Goal: Navigation & Orientation: Find specific page/section

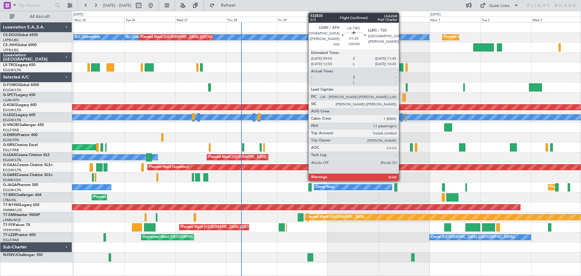
click at [401, 68] on div at bounding box center [401, 67] width 4 height 8
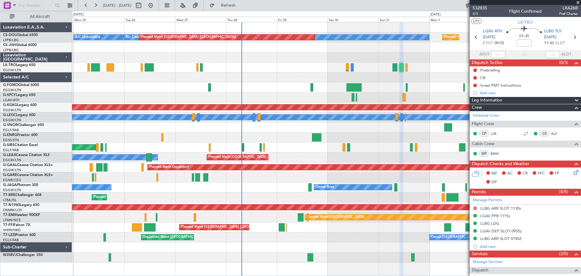
click at [580, 2] on span at bounding box center [578, 2] width 6 height 5
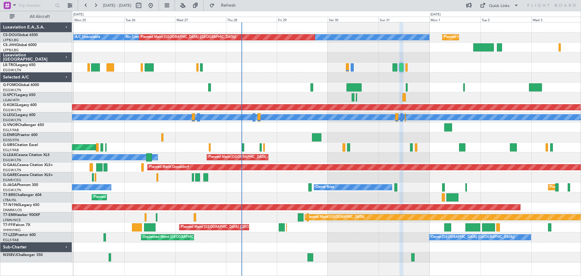
type input "0"
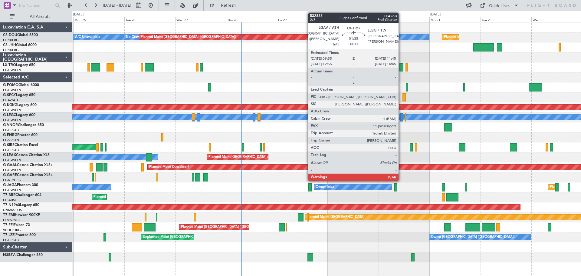
click at [401, 68] on div at bounding box center [401, 67] width 4 height 8
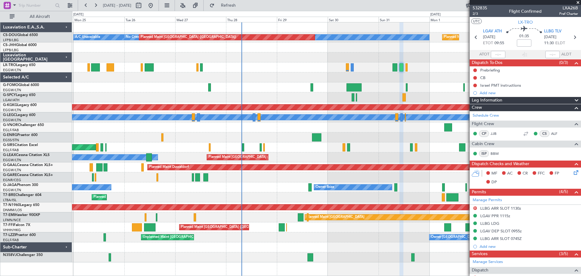
click at [577, 2] on span at bounding box center [578, 2] width 6 height 5
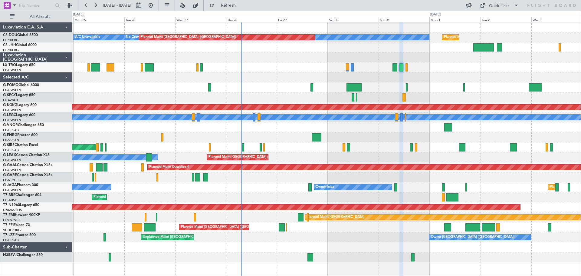
type input "0"
click at [277, 58] on div at bounding box center [326, 57] width 508 height 10
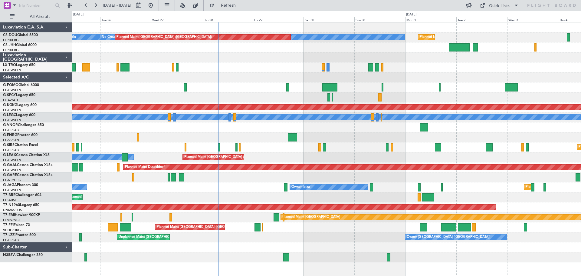
click at [508, 73] on div "No Crew Planned Maint [GEOGRAPHIC_DATA] ([GEOGRAPHIC_DATA]) Planned Maint [GEOG…" at bounding box center [326, 142] width 508 height 240
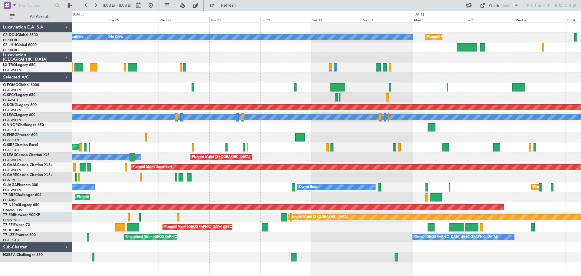
click at [295, 47] on div at bounding box center [326, 47] width 508 height 10
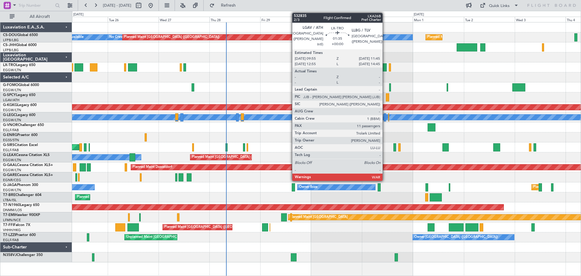
click at [385, 69] on div at bounding box center [385, 67] width 4 height 8
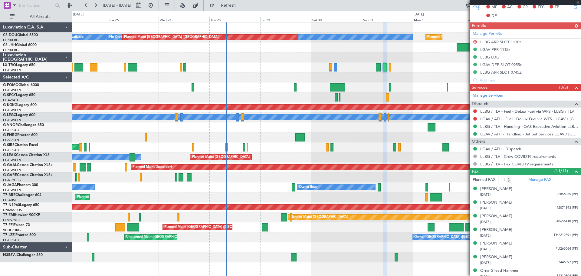
scroll to position [181, 0]
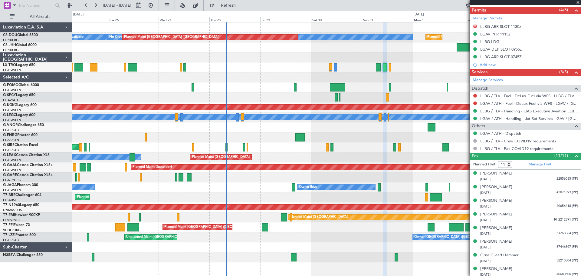
click at [578, 1] on span at bounding box center [578, 2] width 6 height 5
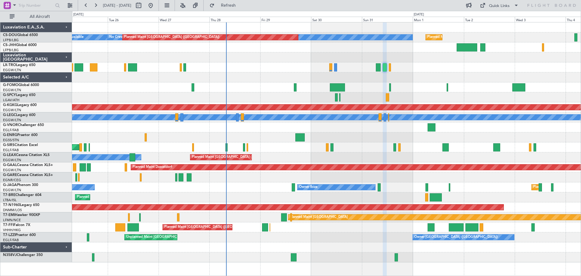
type input "0"
click at [439, 62] on div at bounding box center [326, 57] width 508 height 10
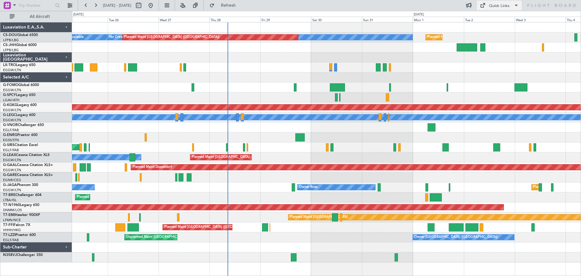
click at [511, 4] on button "Quick Links" at bounding box center [499, 6] width 45 height 10
click at [505, 21] on button "Trip Builder" at bounding box center [499, 20] width 45 height 15
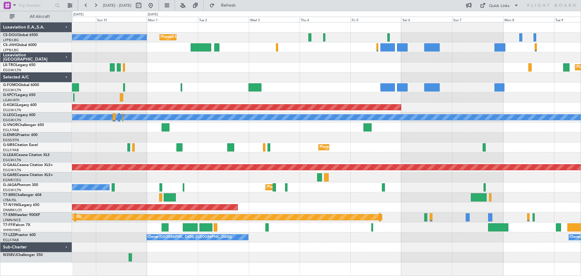
click at [247, 72] on div "Planned Maint [GEOGRAPHIC_DATA] ([GEOGRAPHIC_DATA]) No Crew Planned Maint [GEOG…" at bounding box center [326, 142] width 508 height 240
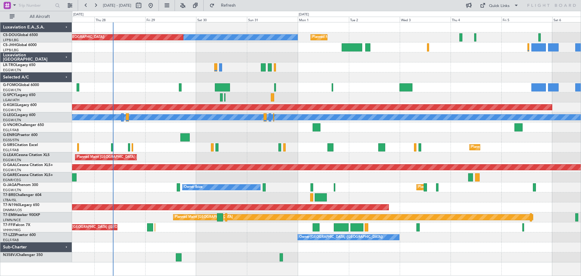
click at [387, 67] on div "Planned Maint [GEOGRAPHIC_DATA] ([GEOGRAPHIC_DATA]) No Crew Planned Maint [GEOG…" at bounding box center [326, 142] width 508 height 240
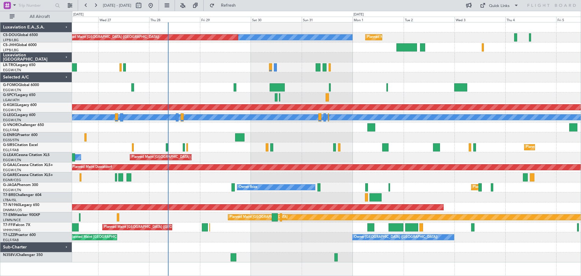
click at [231, 73] on div "Planned Maint [GEOGRAPHIC_DATA] ([GEOGRAPHIC_DATA]) No Crew Planned Maint [GEOG…" at bounding box center [326, 142] width 508 height 240
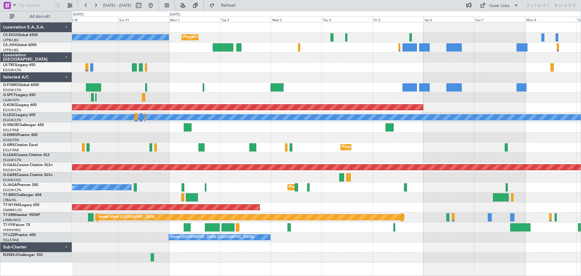
click at [243, 191] on div "No Crew Planned Maint [GEOGRAPHIC_DATA] ([GEOGRAPHIC_DATA]) Planned Maint [GEOG…" at bounding box center [326, 142] width 508 height 240
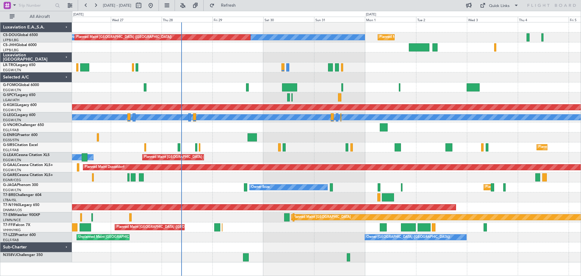
click at [302, 181] on div "No Crew Planned Maint [GEOGRAPHIC_DATA] ([GEOGRAPHIC_DATA]) Planned Maint [GEOG…" at bounding box center [326, 142] width 508 height 240
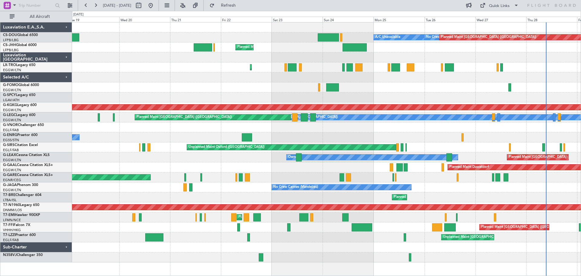
click at [482, 188] on div "No Crew Cannes (Mandelieu) Owner Ibiza Owner" at bounding box center [326, 187] width 508 height 10
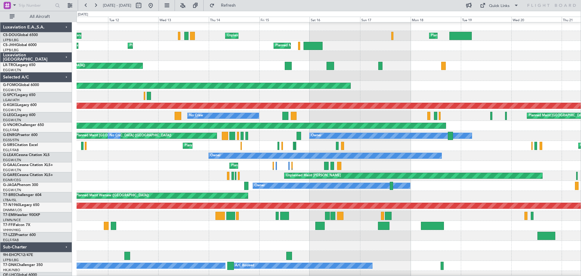
scroll to position [2, 0]
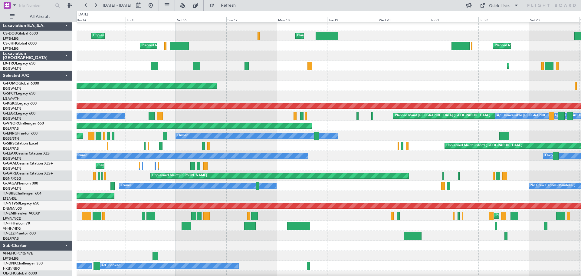
click at [220, 166] on div "Planned Maint Planned [GEOGRAPHIC_DATA]" at bounding box center [329, 166] width 504 height 10
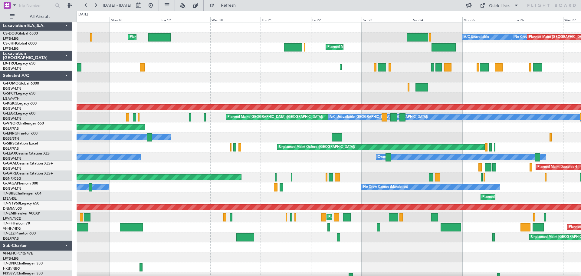
scroll to position [4, 0]
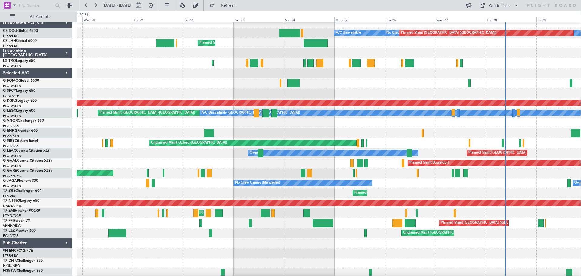
click at [203, 162] on div "Planned Maint Dusseldorf" at bounding box center [329, 163] width 504 height 10
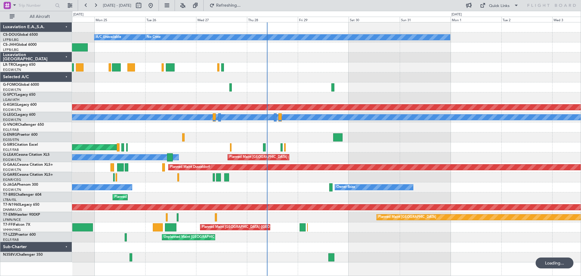
scroll to position [0, 0]
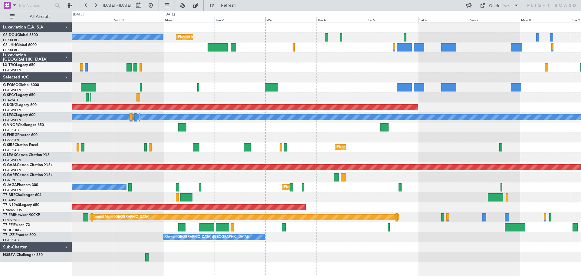
click at [304, 182] on div at bounding box center [326, 177] width 508 height 10
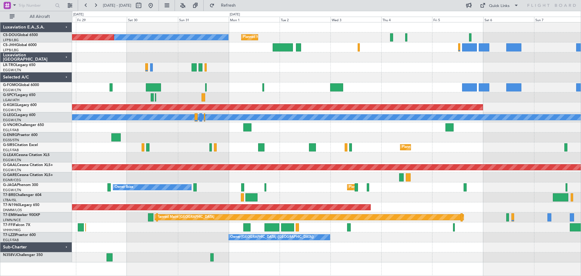
click at [267, 196] on div at bounding box center [326, 197] width 508 height 10
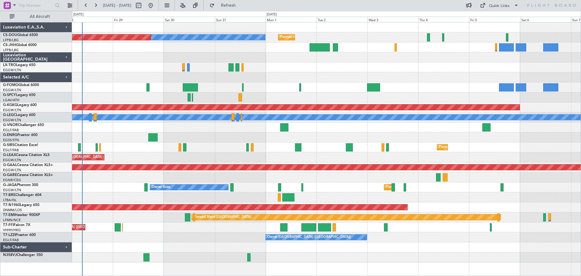
click at [304, 195] on div at bounding box center [326, 197] width 508 height 10
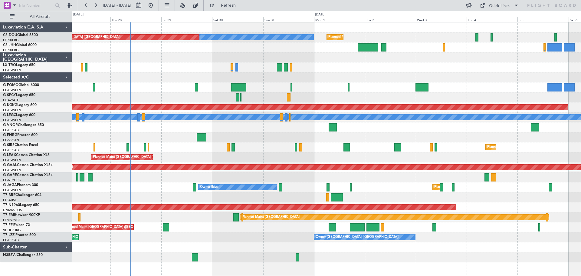
click at [560, 183] on div "Planned Maint [GEOGRAPHIC_DATA] ([GEOGRAPHIC_DATA]) No Crew Planned Maint [GEOG…" at bounding box center [326, 142] width 508 height 240
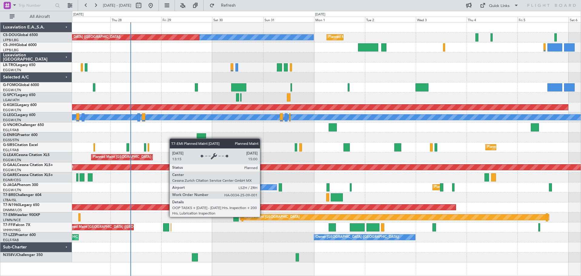
click at [263, 216] on div "Planned Maint [GEOGRAPHIC_DATA]" at bounding box center [271, 216] width 58 height 9
